Goal: Task Accomplishment & Management: Complete application form

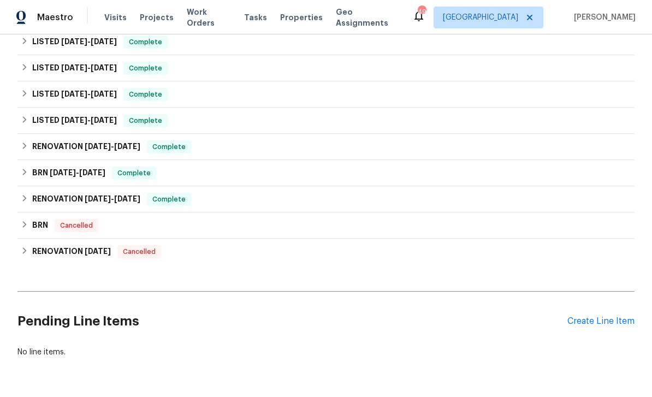
scroll to position [221, 0]
click at [602, 323] on div "Create Line Item" at bounding box center [600, 322] width 67 height 10
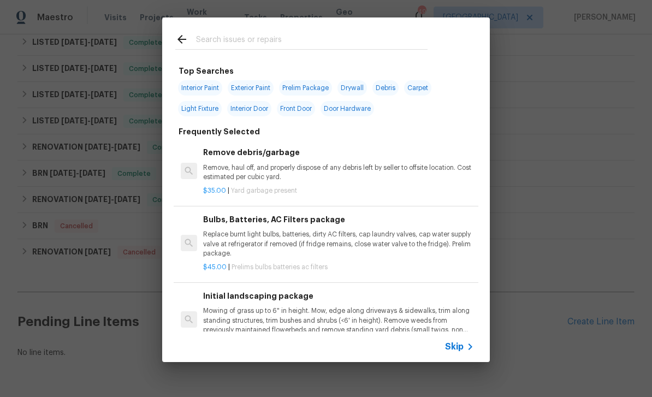
click at [321, 45] on input "text" at bounding box center [311, 41] width 231 height 16
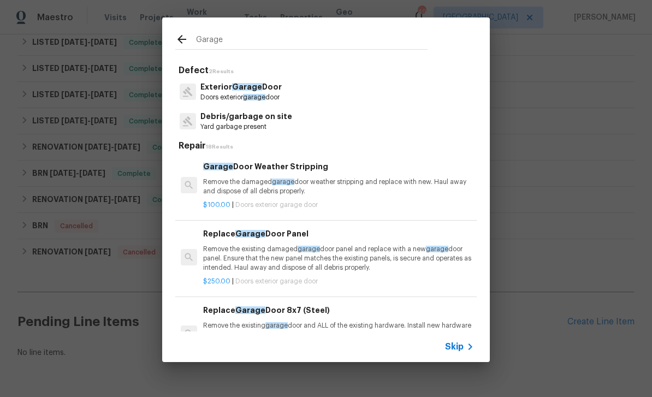
type input "Garage"
click at [393, 91] on div "Exterior Garage Door Doors exterior garage door" at bounding box center [325, 91] width 301 height 29
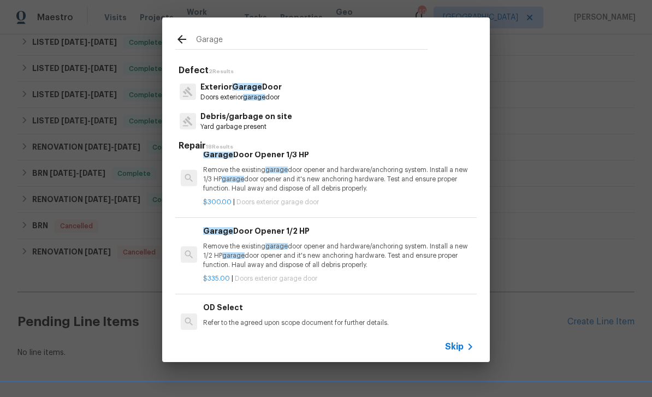
scroll to position [465, 0]
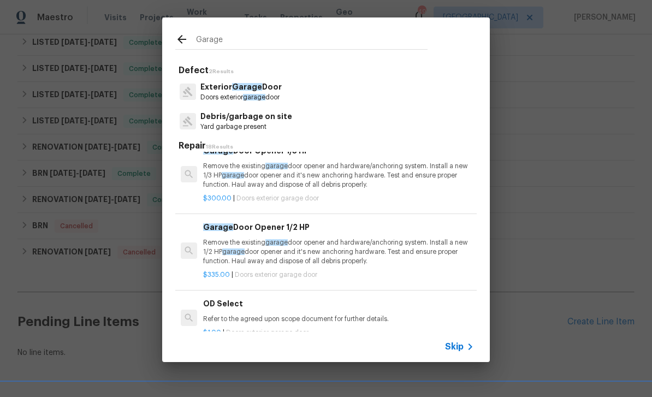
click at [456, 348] on span "Skip" at bounding box center [454, 346] width 19 height 11
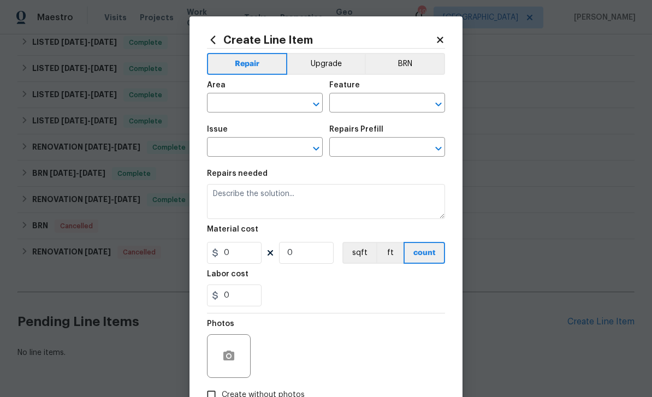
click at [262, 103] on input "text" at bounding box center [249, 104] width 85 height 17
click at [284, 128] on li "Garage" at bounding box center [265, 129] width 116 height 18
type input "Garage"
click at [396, 107] on input "text" at bounding box center [371, 104] width 85 height 17
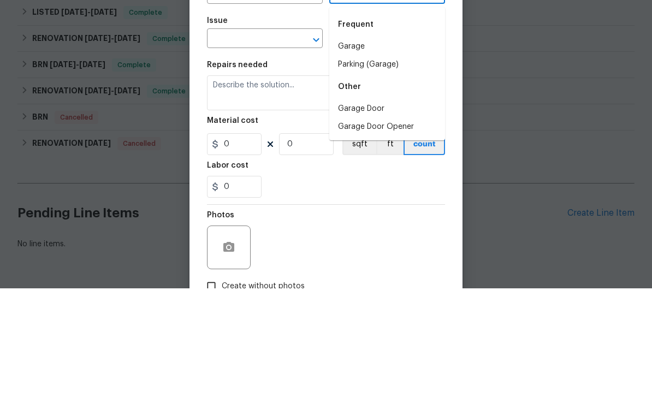
click at [402, 209] on li "Garage Door" at bounding box center [387, 218] width 116 height 18
type input "Garage Door"
click at [262, 140] on input "text" at bounding box center [249, 148] width 85 height 17
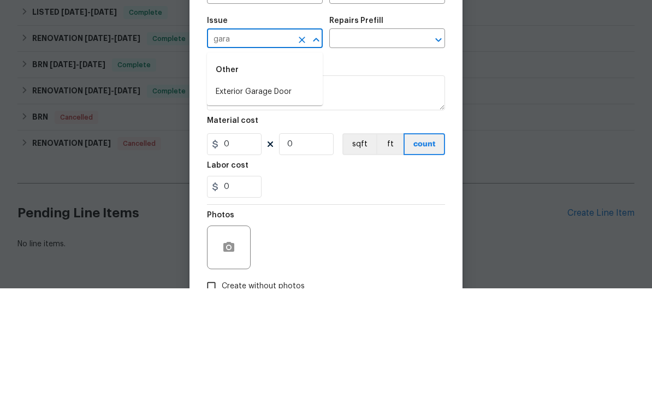
click at [292, 192] on li "Exterior Garage Door" at bounding box center [265, 201] width 116 height 18
type input "Exterior Garage Door"
click at [391, 140] on input "text" at bounding box center [371, 148] width 85 height 17
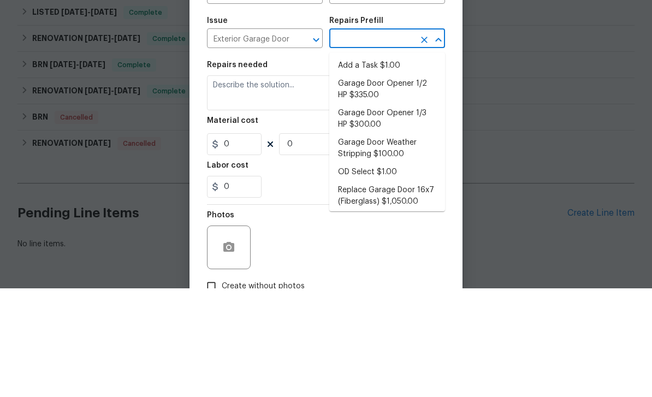
click at [400, 165] on li "Add a Task $1.00" at bounding box center [387, 174] width 116 height 18
type input "Add a Task $1.00"
type input "Interior Door"
type textarea "HPM to detail"
type input "1"
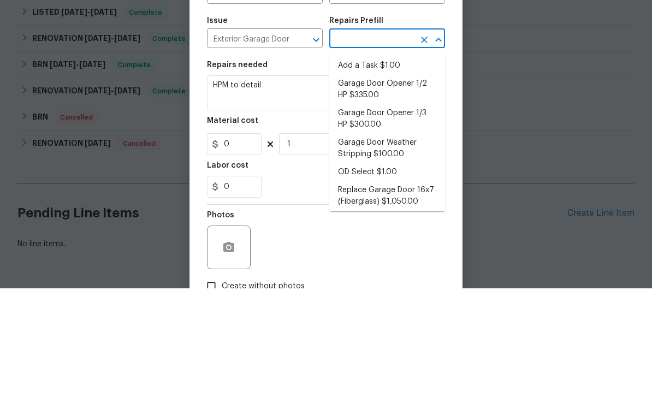
type input "Add a Task $1.00"
type input "1"
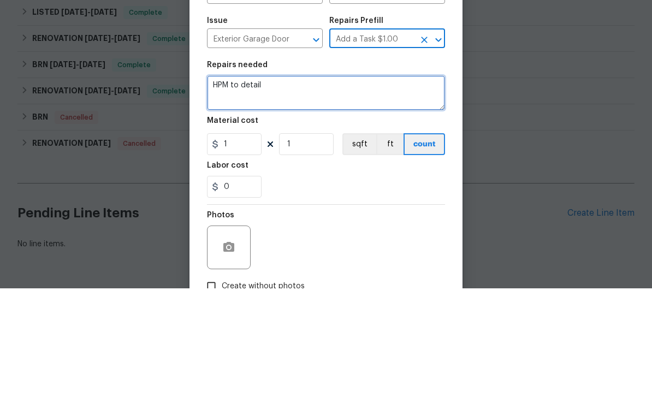
click at [293, 184] on textarea "HPM to detail" at bounding box center [326, 201] width 238 height 35
type textarea "H"
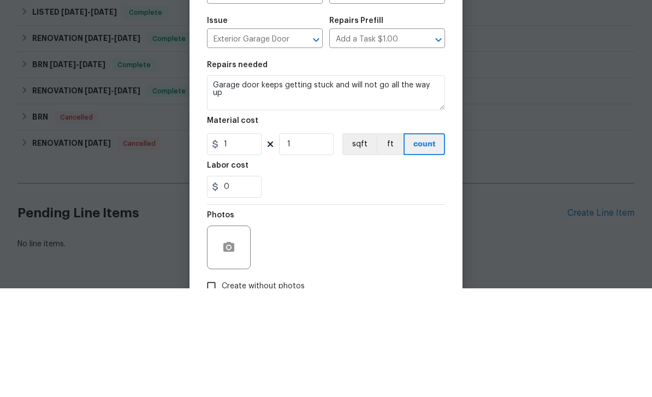
scroll to position [35, 0]
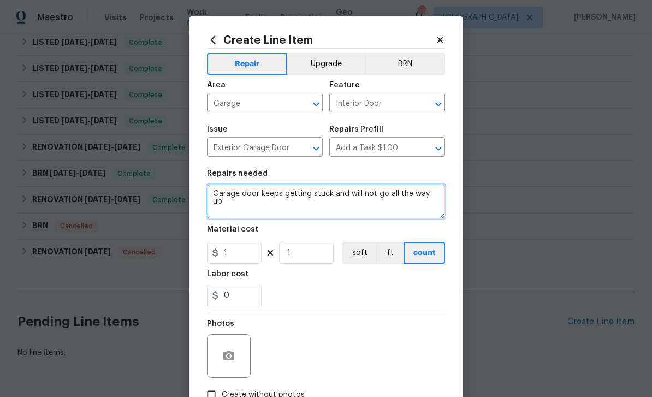
type textarea "Garage door keeps getting stuck and will not go all the way up"
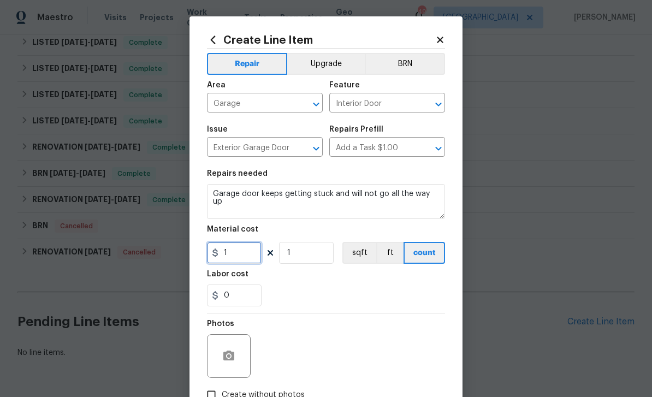
click at [247, 258] on input "1" at bounding box center [234, 253] width 55 height 22
type input "100"
click at [238, 351] on button "button" at bounding box center [229, 356] width 26 height 26
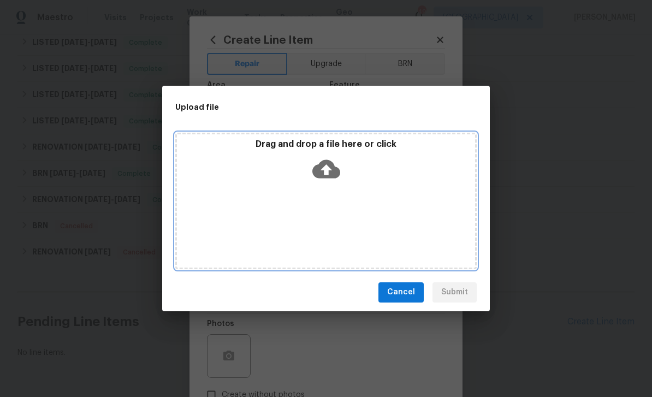
click at [313, 191] on div "Drag and drop a file here or click" at bounding box center [325, 201] width 301 height 136
click at [322, 161] on icon at bounding box center [326, 169] width 28 height 28
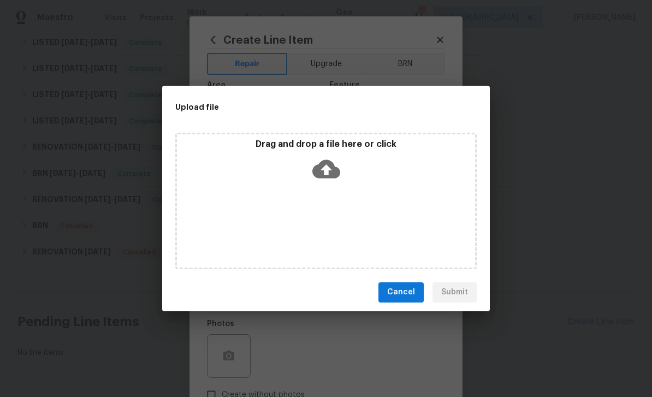
click at [319, 158] on icon at bounding box center [326, 169] width 28 height 28
